Goal: Manage account settings

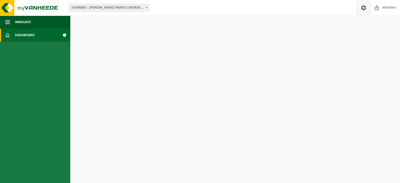
click at [362, 8] on span at bounding box center [364, 7] width 8 height 15
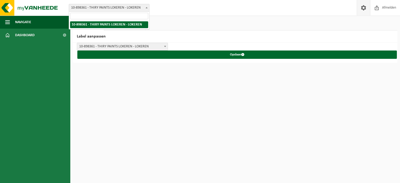
click at [116, 8] on span "10-898361 - [PERSON_NAME] PAINTS LOKEREN - LOKEREN" at bounding box center [109, 7] width 80 height 7
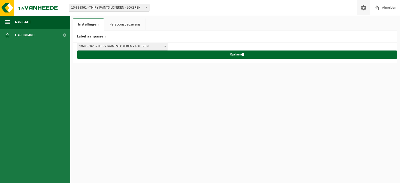
click at [116, 8] on span "10-898361 - [PERSON_NAME] PAINTS LOKEREN - LOKEREN" at bounding box center [109, 7] width 80 height 7
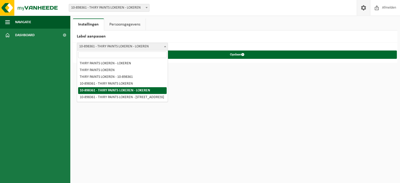
drag, startPoint x: 149, startPoint y: 46, endPoint x: 94, endPoint y: 44, distance: 55.2
click at [94, 44] on span "10-898361 - [PERSON_NAME] PAINTS LOKEREN - LOKEREN" at bounding box center [122, 46] width 91 height 7
click at [190, 135] on html "Vestiging: 10-898361 - THIRY PAINTS LOKEREN - LOKEREN 10-898361 - THIRY PAINTS …" at bounding box center [200, 91] width 400 height 183
click at [188, 101] on html "Vestiging: 10-898361 - THIRY PAINTS LOKEREN - LOKEREN 10-898361 - THIRY PAINTS …" at bounding box center [200, 91] width 400 height 183
click at [147, 48] on span "10-898361 - [PERSON_NAME] PAINTS LOKEREN - LOKEREN" at bounding box center [122, 46] width 91 height 7
